Goal: Submit feedback/report problem

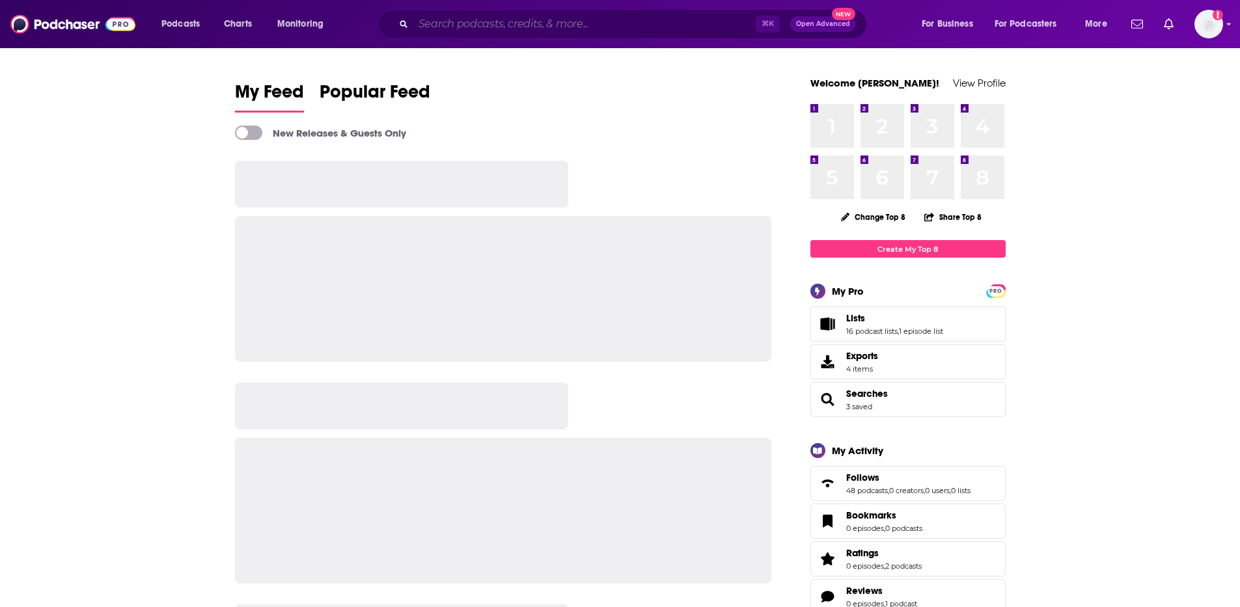
click at [528, 25] on input "Search podcasts, credits, & more..." at bounding box center [584, 24] width 342 height 21
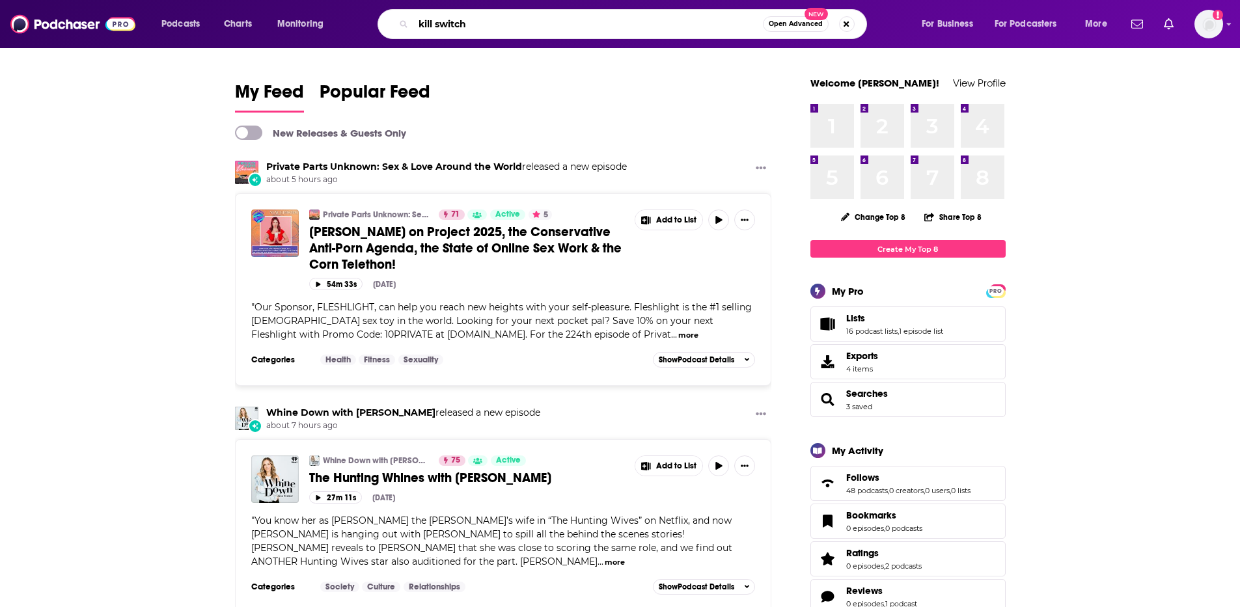
type input "kill switch"
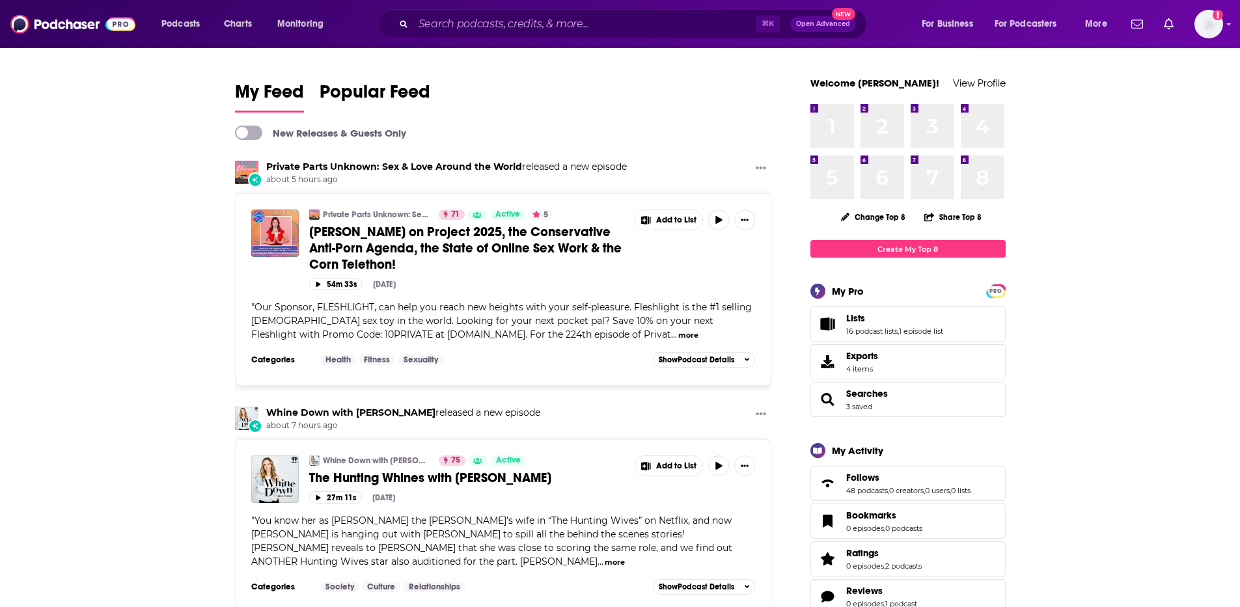
drag, startPoint x: 622, startPoint y: 543, endPoint x: 659, endPoint y: 605, distance: 72.4
click at [622, 544] on span "You know her as [PERSON_NAME] the [PERSON_NAME]’s wife in “The Hunting Wives” o…" at bounding box center [491, 541] width 481 height 53
click at [550, 22] on input "Search podcasts, credits, & more..." at bounding box center [584, 24] width 342 height 21
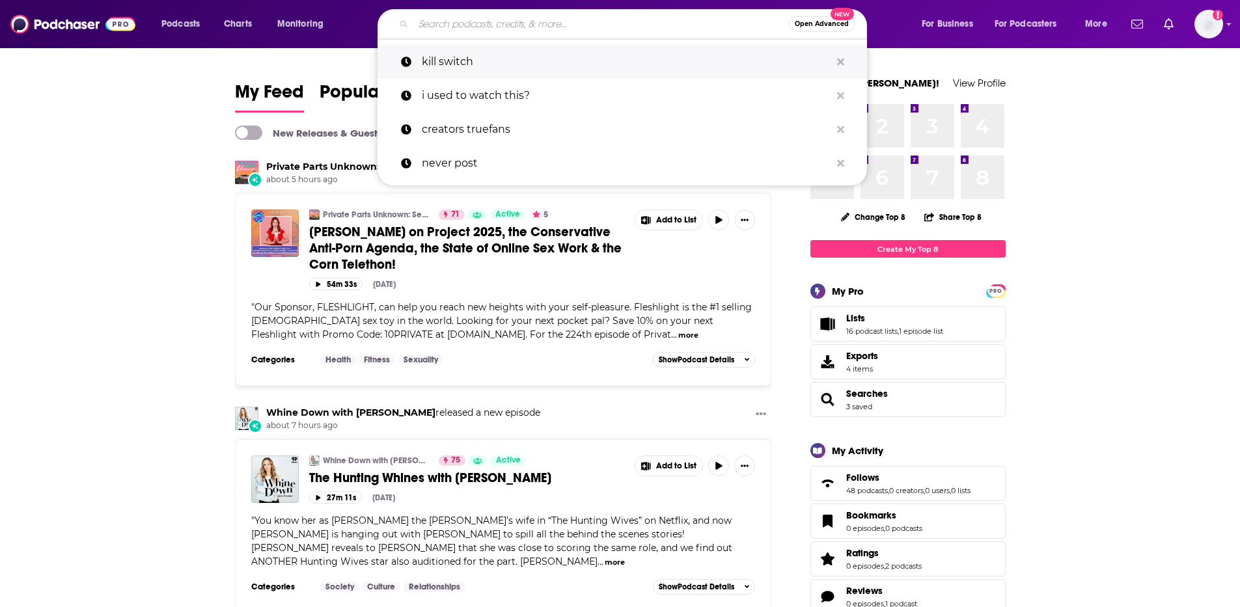
click at [547, 69] on p "kill switch" at bounding box center [626, 62] width 409 height 34
type input "kill switch"
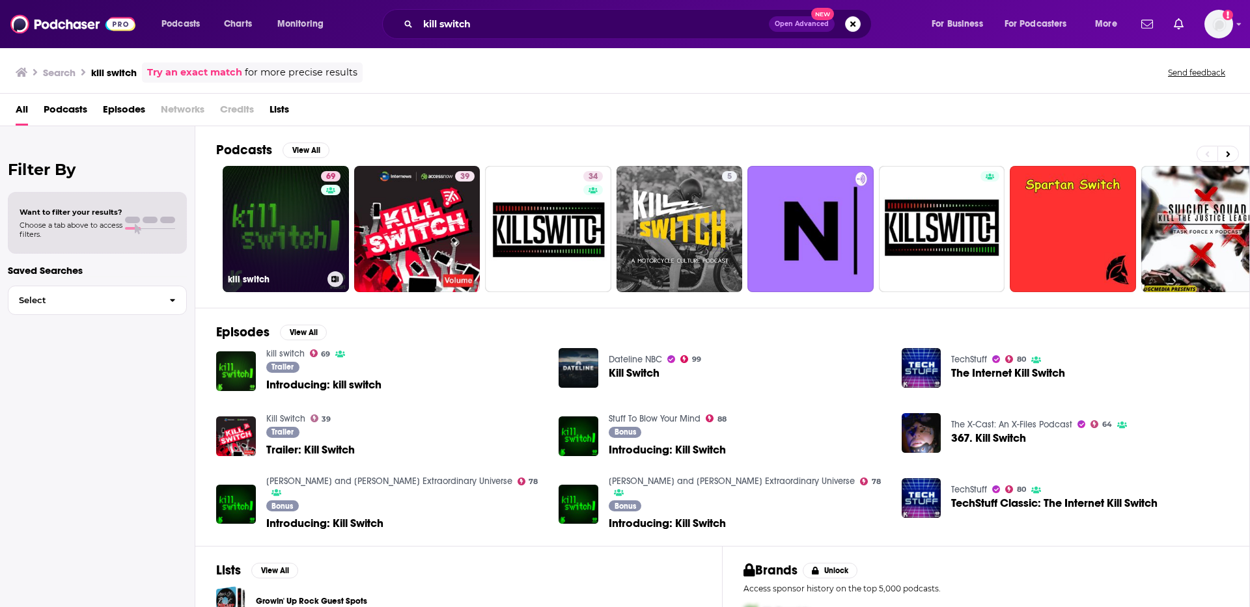
click at [265, 212] on link "69 kill switch" at bounding box center [286, 229] width 126 height 126
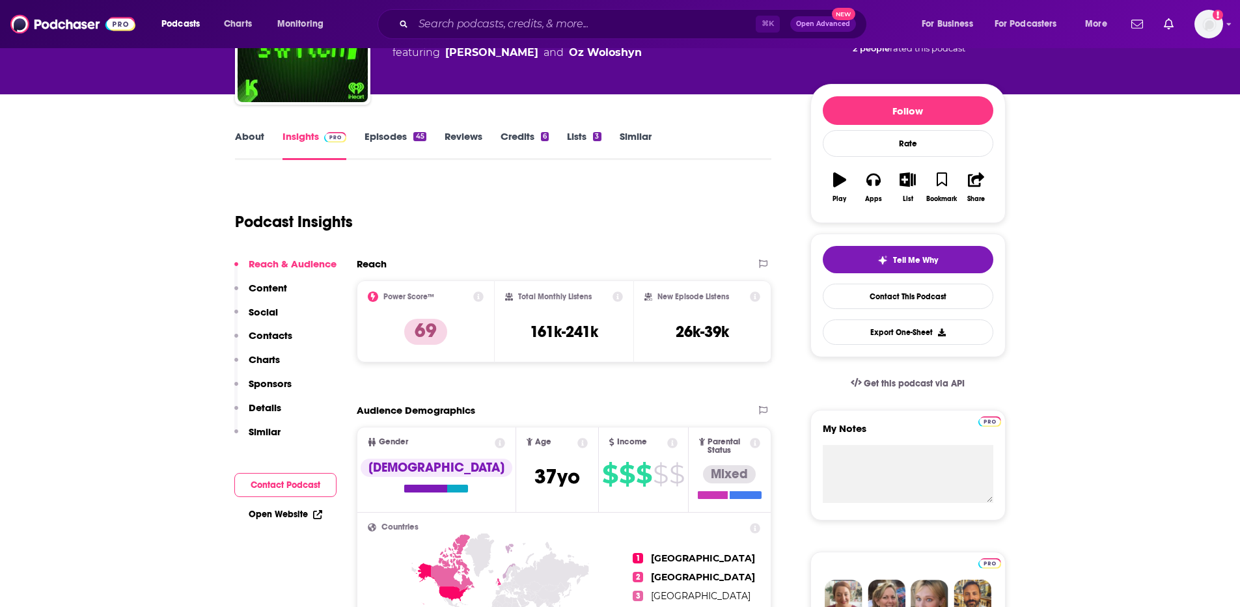
scroll to position [176, 0]
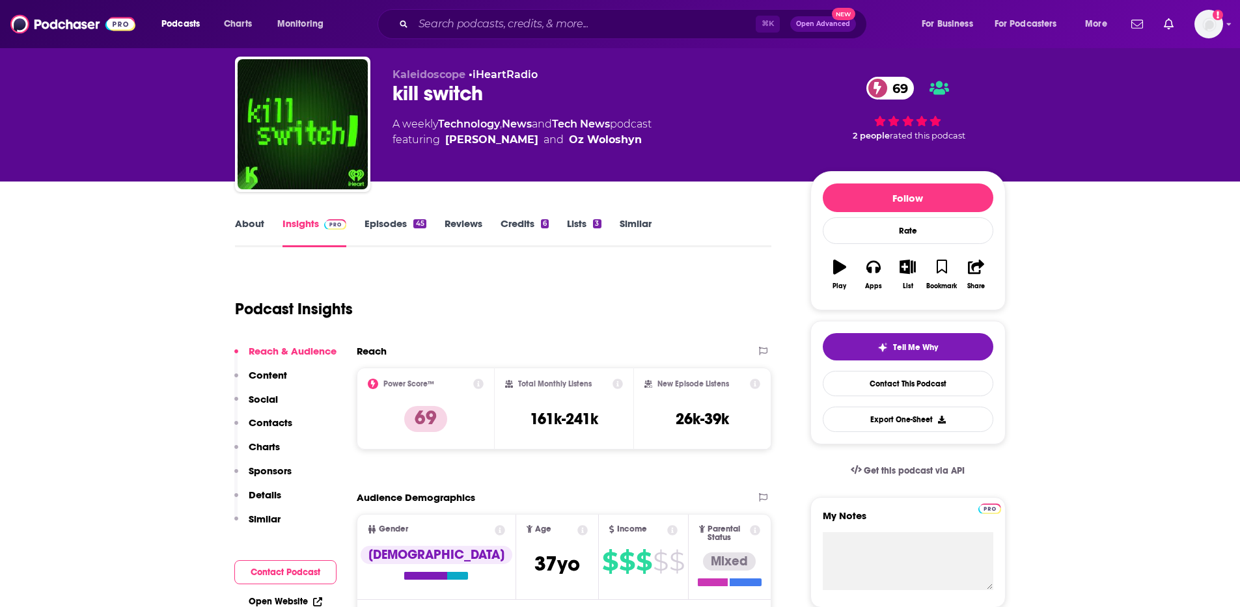
scroll to position [0, 0]
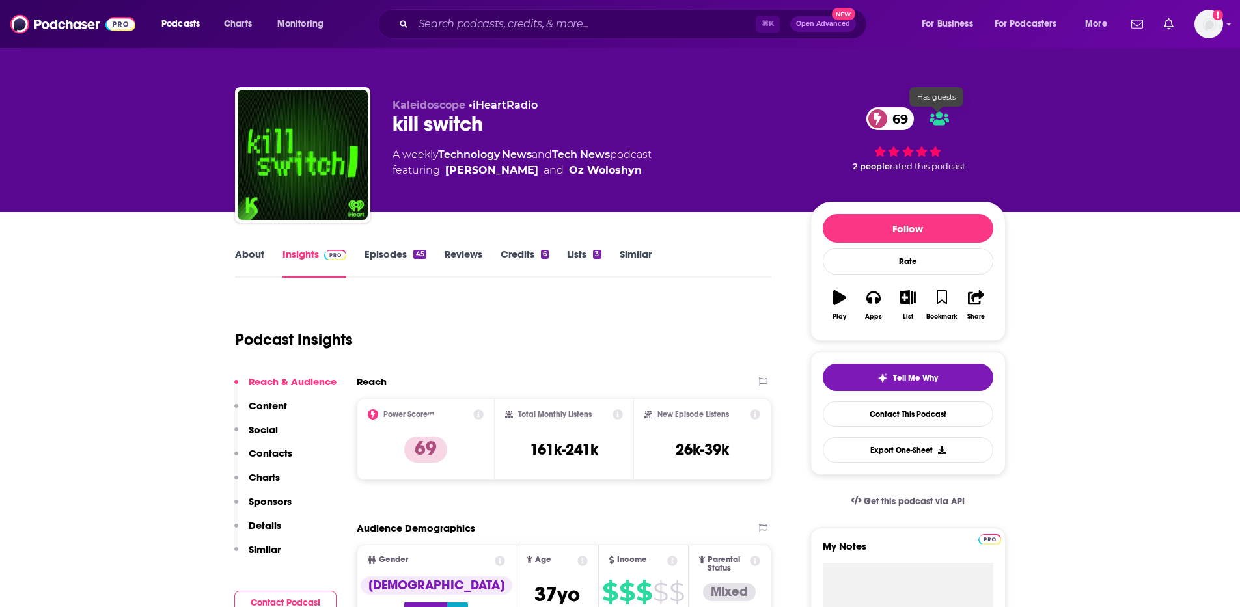
click at [943, 120] on icon at bounding box center [940, 119] width 20 height 14
click at [891, 227] on button "Follow" at bounding box center [908, 228] width 171 height 29
click at [927, 230] on div "Following" at bounding box center [908, 229] width 54 height 12
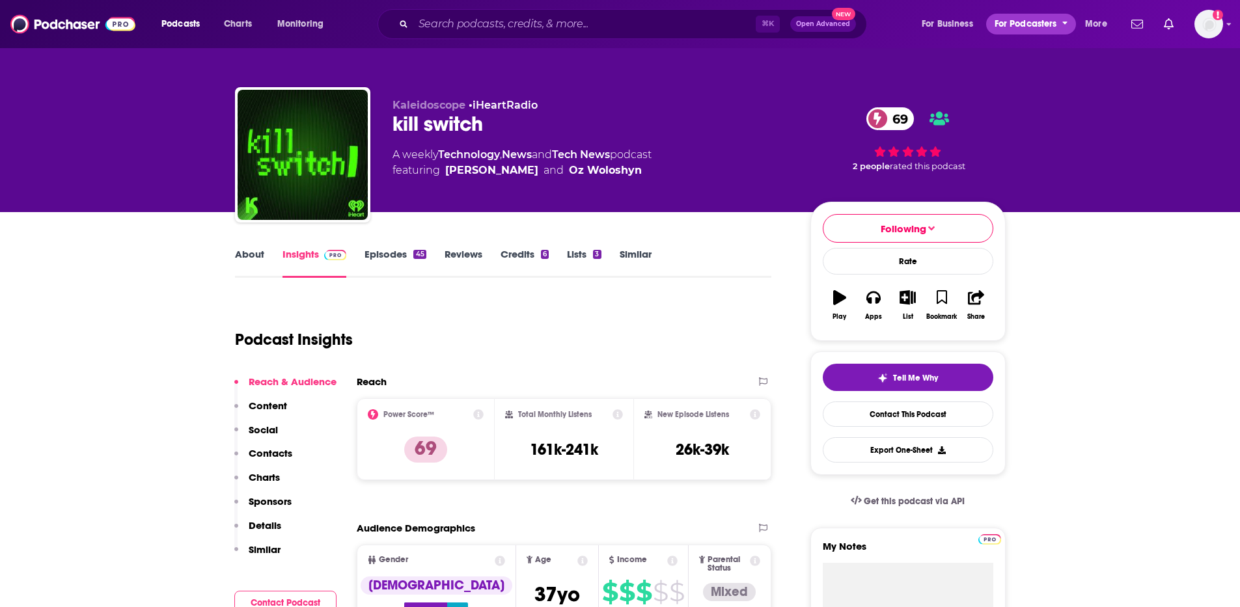
click at [1044, 24] on span "For Podcasters" at bounding box center [1026, 24] width 62 height 18
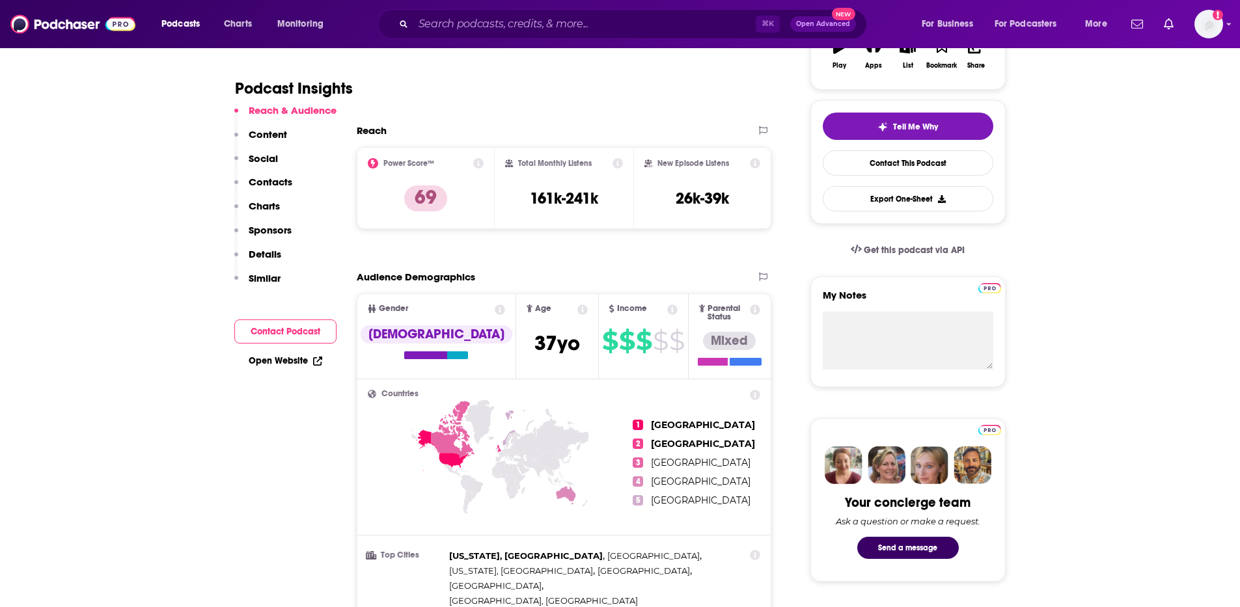
scroll to position [488, 0]
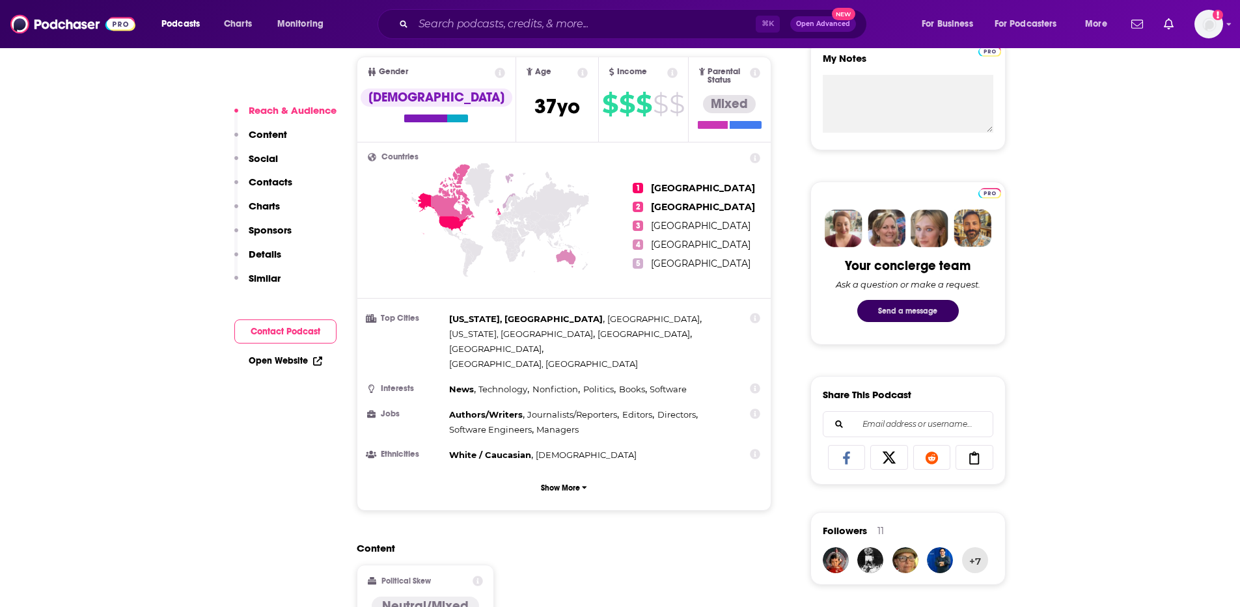
click at [909, 320] on button "Send a message" at bounding box center [908, 311] width 102 height 22
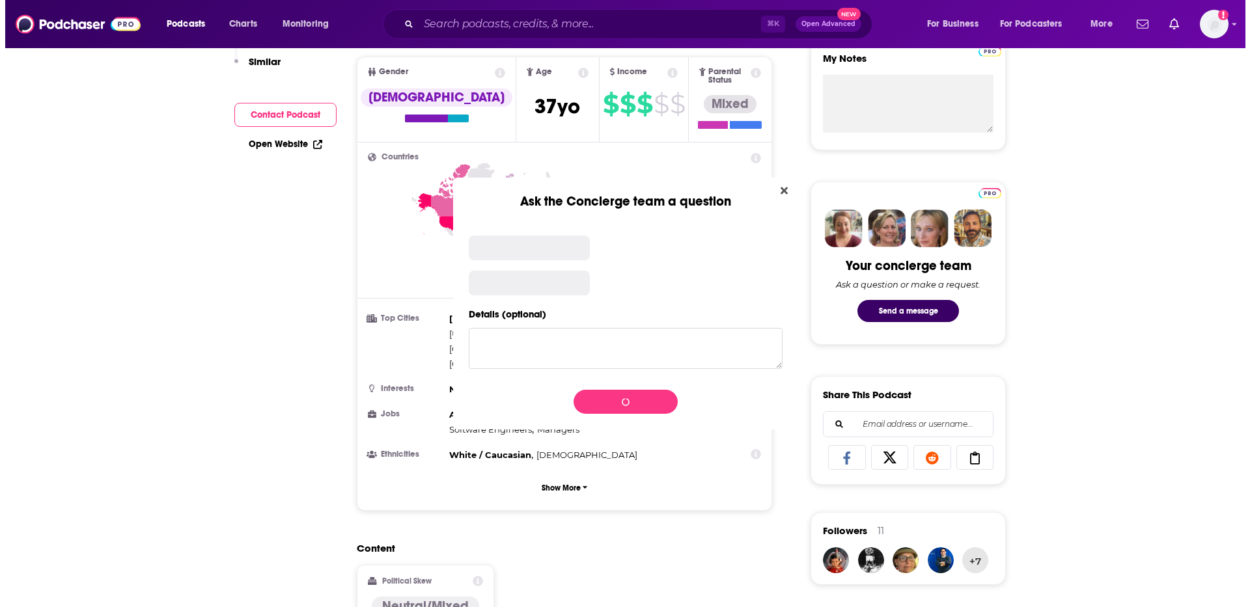
scroll to position [0, 0]
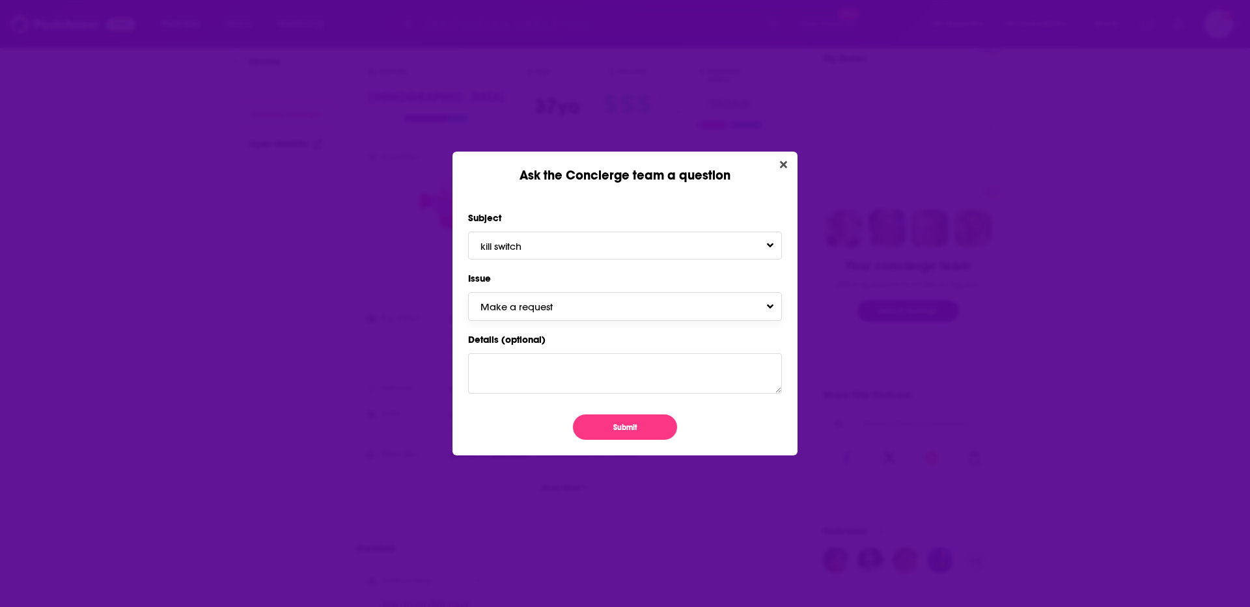
click at [531, 307] on span "Make a request" at bounding box center [529, 307] width 98 height 12
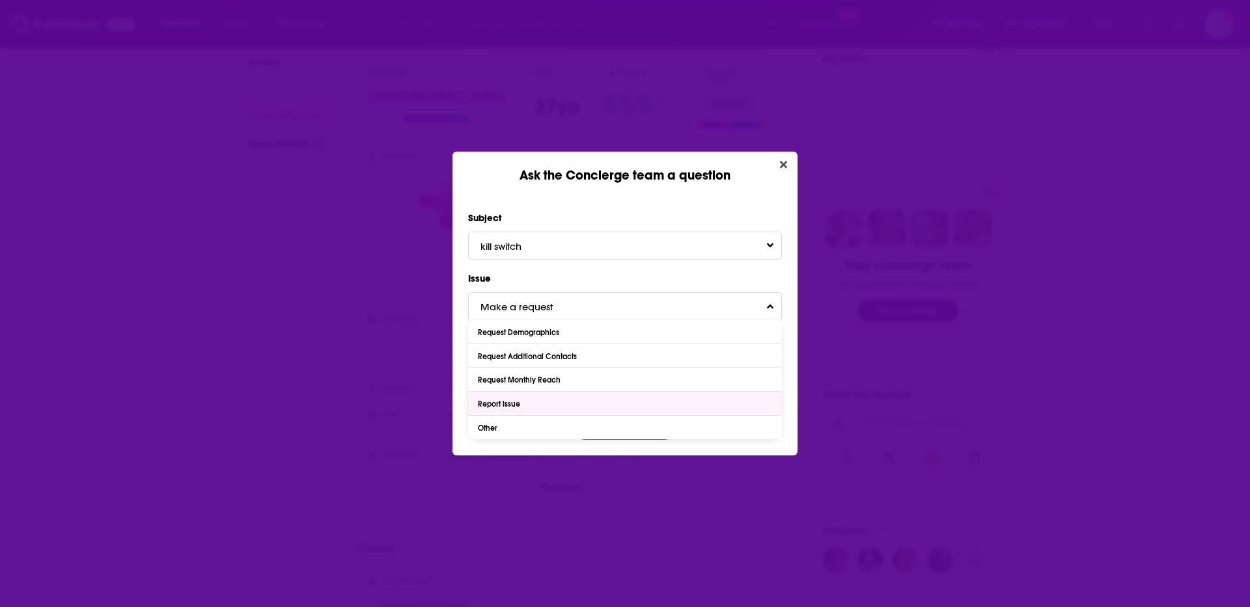
click at [539, 405] on div "Report Issue" at bounding box center [625, 403] width 314 height 23
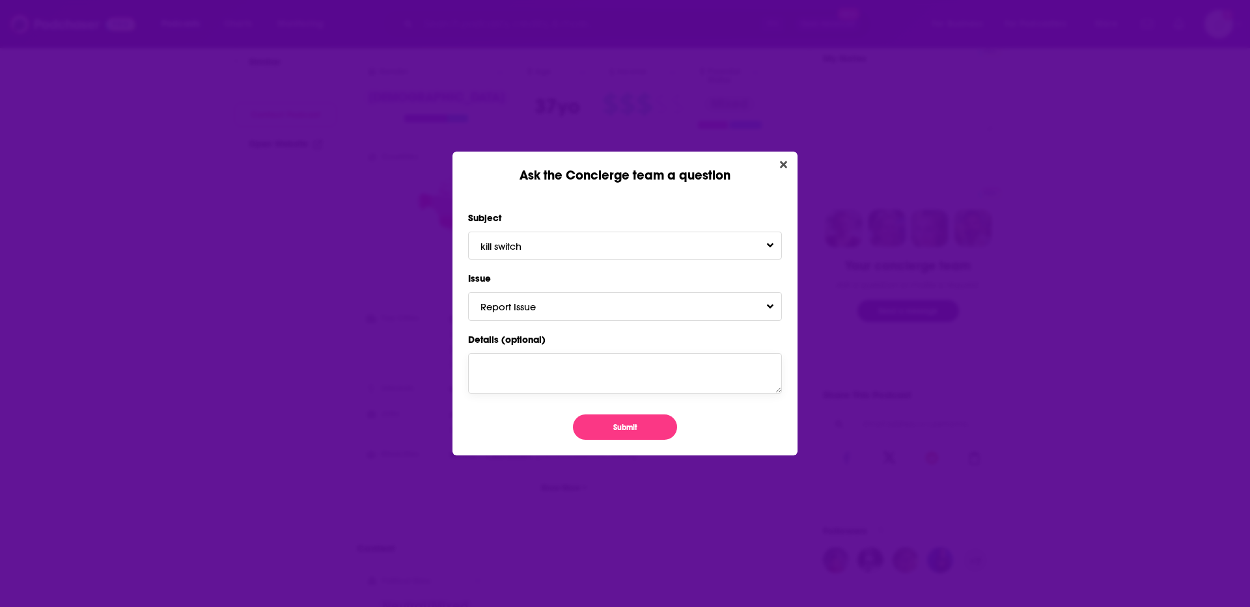
click at [553, 380] on textarea "Details (optional)" at bounding box center [625, 374] width 314 height 40
type textarea "This is now hosted by [PERSON_NAME]."
click at [623, 430] on button "Submit" at bounding box center [625, 427] width 104 height 25
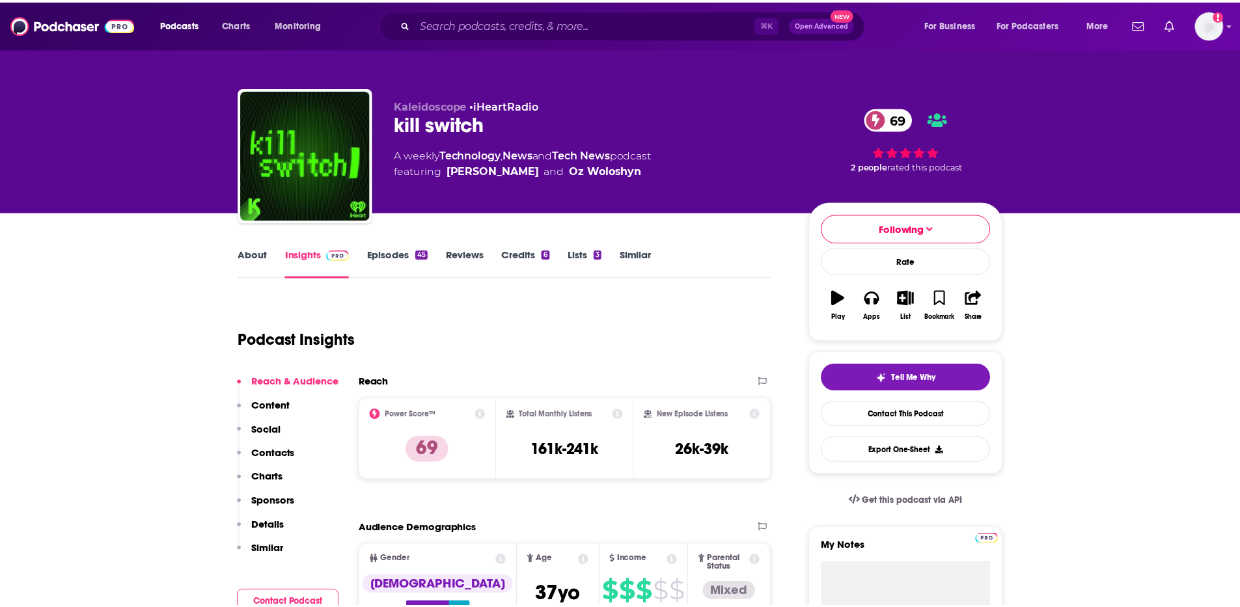
scroll to position [488, 0]
